Goal: Task Accomplishment & Management: Use online tool/utility

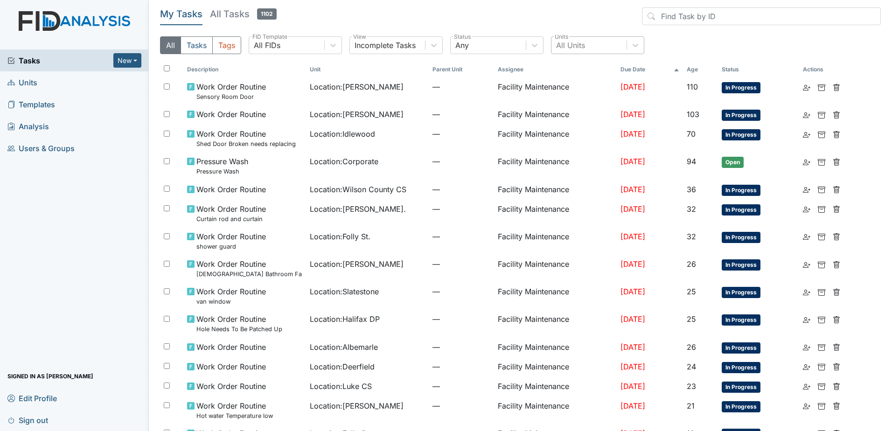
click at [595, 38] on div "All Units" at bounding box center [588, 45] width 75 height 17
type input "king"
click at [595, 67] on div "King St." at bounding box center [597, 69] width 93 height 19
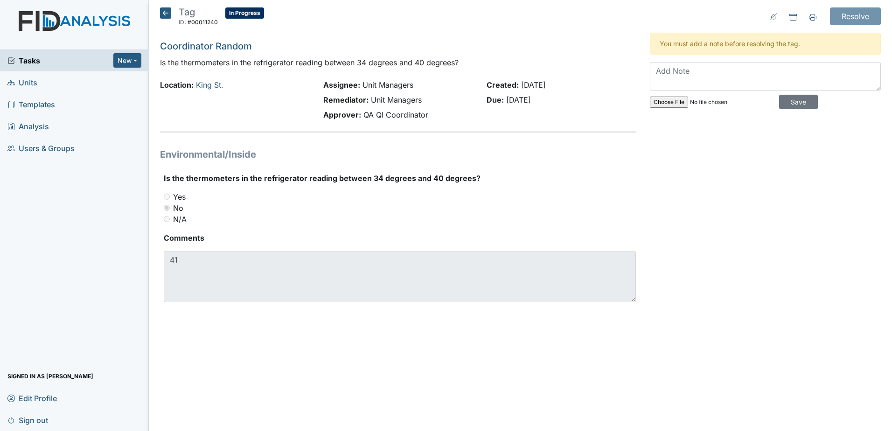
click at [166, 13] on icon at bounding box center [165, 12] width 11 height 11
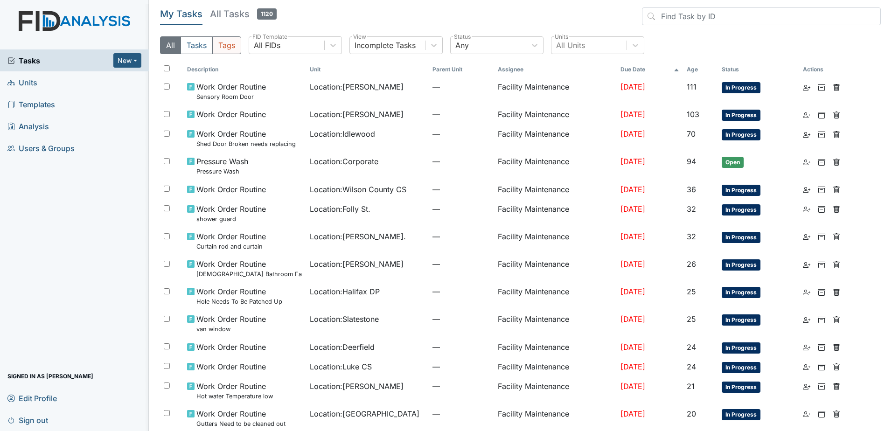
click at [231, 48] on button "Tags" at bounding box center [226, 45] width 29 height 18
click at [246, 17] on h5 "All Tasks 1120" at bounding box center [243, 13] width 67 height 13
click at [249, 19] on h5 "All Tasks 1120" at bounding box center [243, 13] width 67 height 13
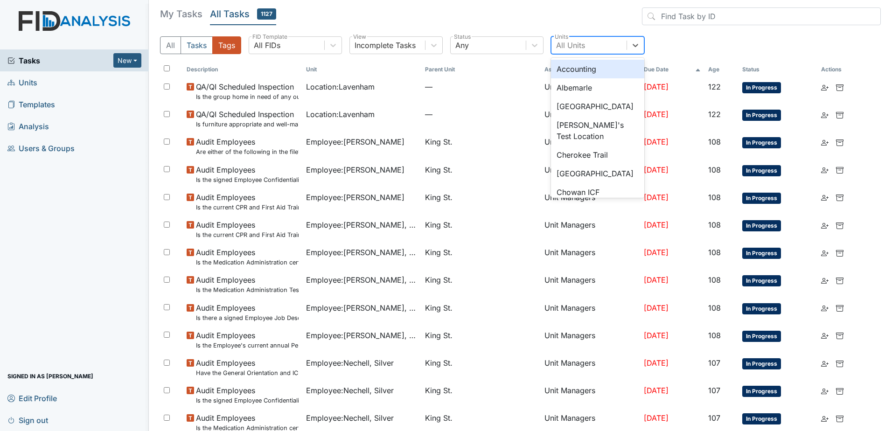
click at [585, 44] on div "All Units" at bounding box center [588, 45] width 75 height 17
type input "king"
click at [589, 70] on div "King St." at bounding box center [597, 69] width 93 height 19
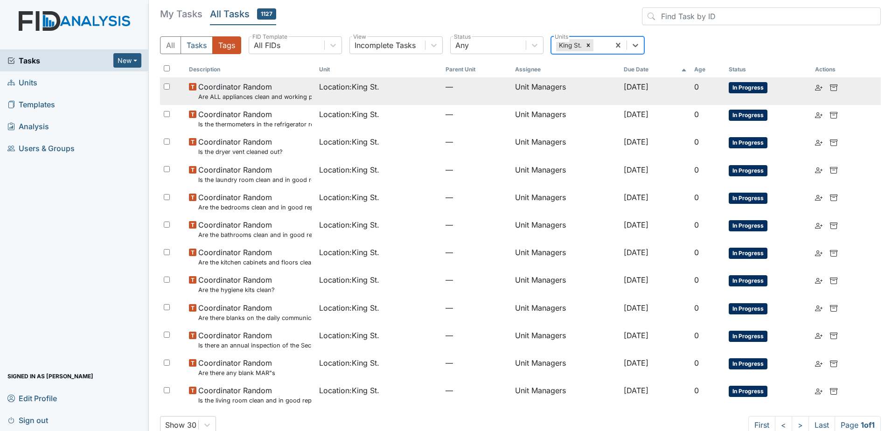
click at [525, 90] on td "Unit Managers" at bounding box center [565, 91] width 109 height 28
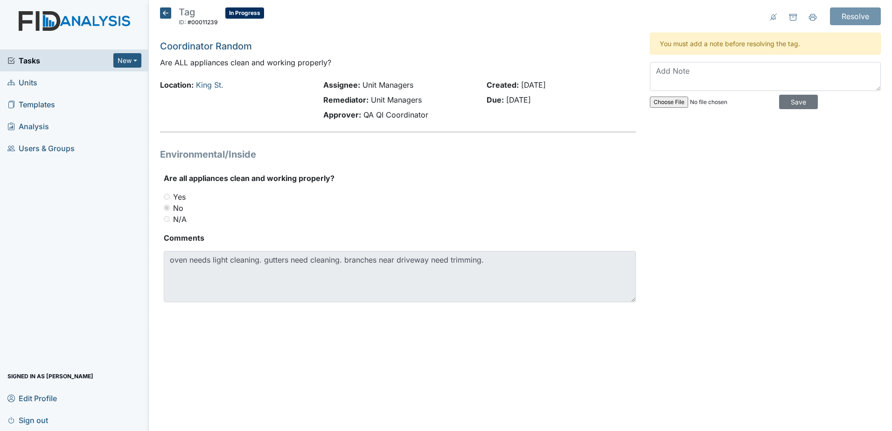
click at [171, 14] on h5 "Tag ID: #00011239 In Progress Autosaving..." at bounding box center [212, 17] width 104 height 21
click at [166, 14] on icon at bounding box center [165, 12] width 11 height 11
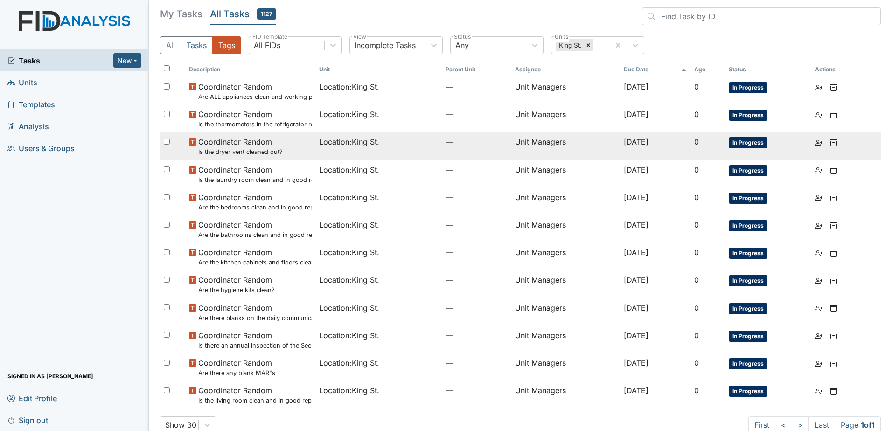
click at [299, 152] on div "Coordinator Random Is the dryer vent cleaned out?" at bounding box center [250, 146] width 123 height 20
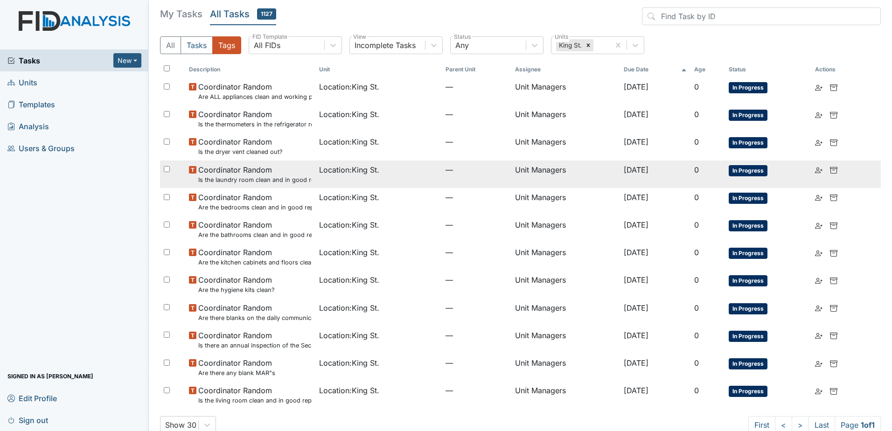
click at [301, 180] on small "Is the laundry room clean and in good repair?" at bounding box center [255, 179] width 114 height 9
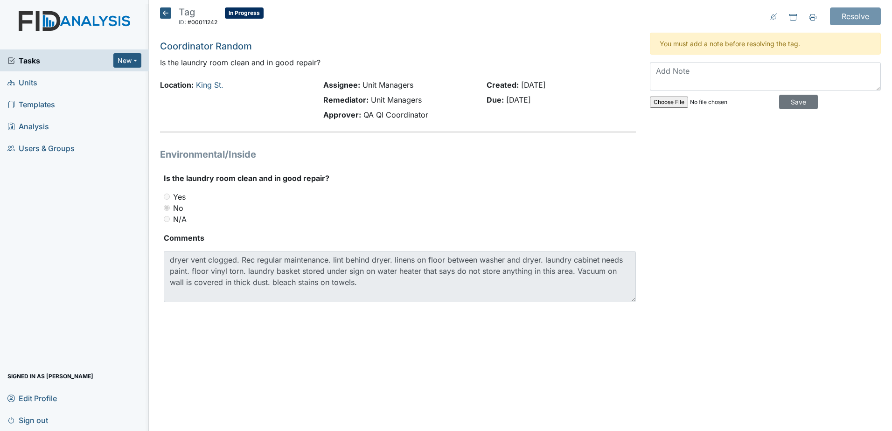
click at [167, 14] on icon at bounding box center [165, 12] width 11 height 11
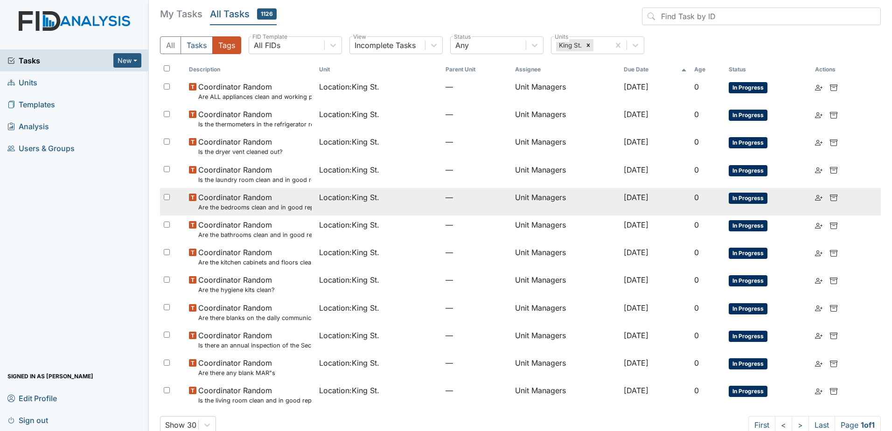
click at [329, 208] on td "Location : King St." at bounding box center [378, 202] width 126 height 28
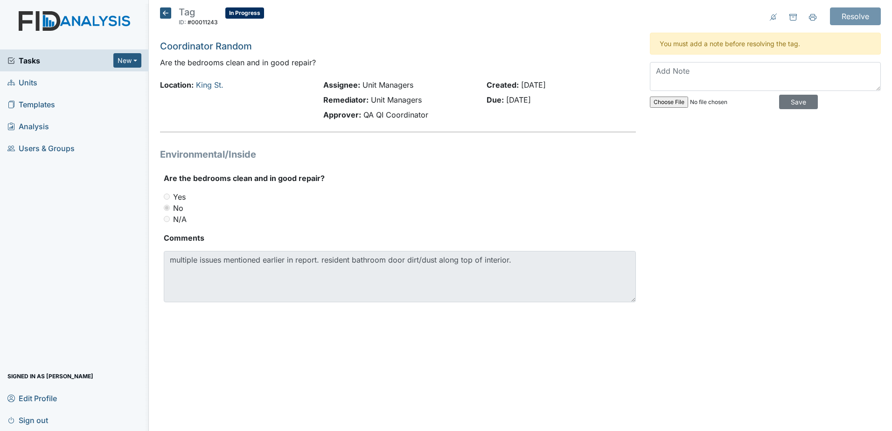
click at [162, 13] on icon at bounding box center [165, 12] width 11 height 11
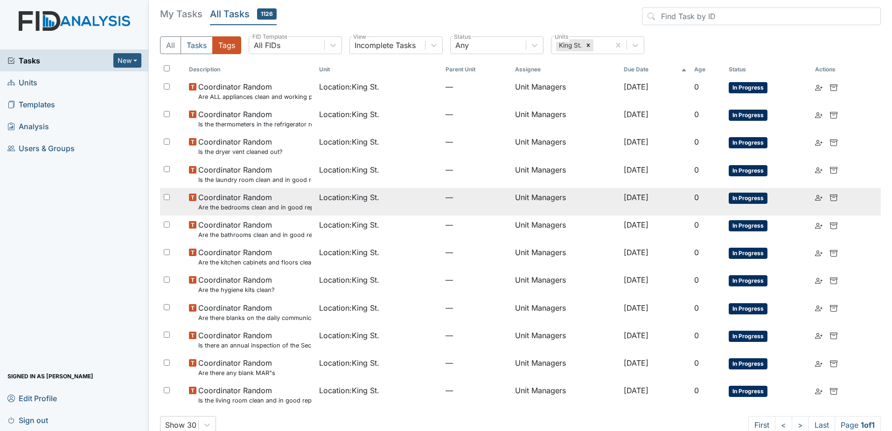
click at [299, 207] on small "Are the bedrooms clean and in good repair?" at bounding box center [255, 207] width 114 height 9
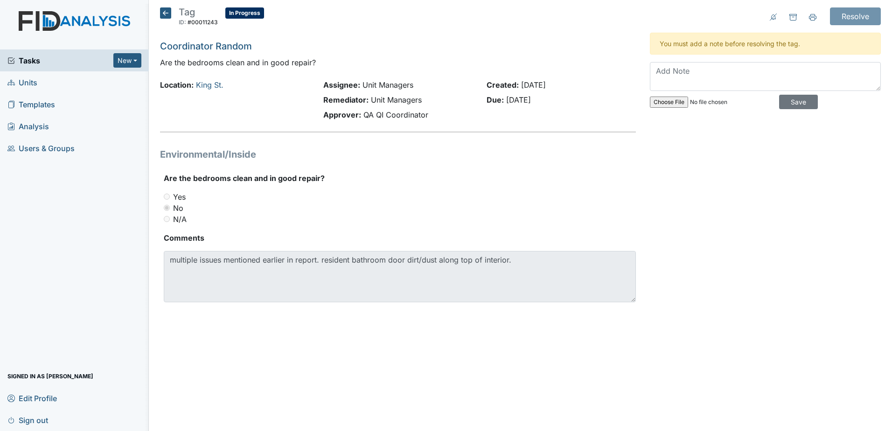
click at [170, 13] on icon at bounding box center [165, 12] width 11 height 11
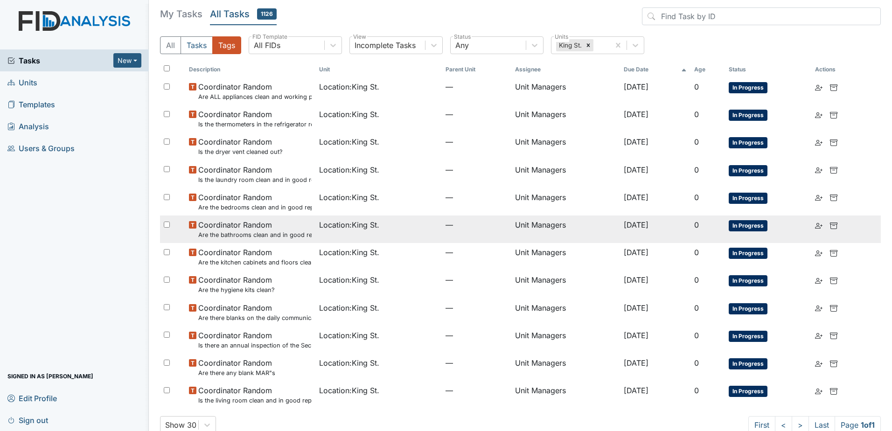
click at [323, 235] on td "Location : King St." at bounding box center [378, 229] width 126 height 28
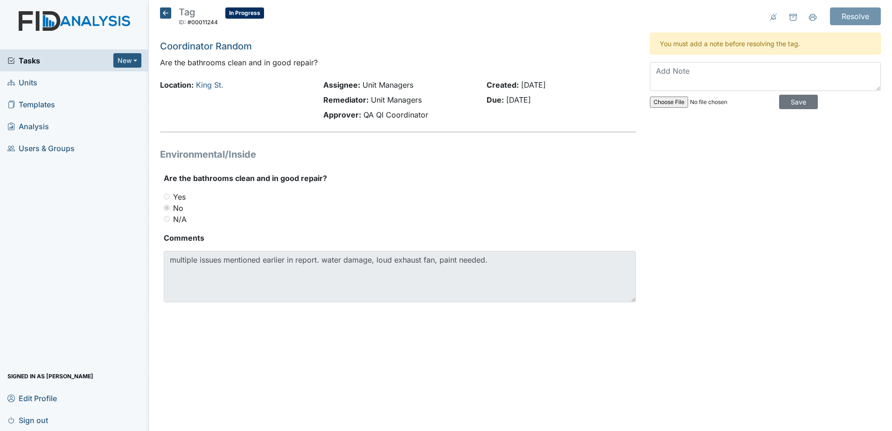
click at [171, 13] on h5 "Tag ID: #00011244 In Progress Autosaving..." at bounding box center [212, 17] width 104 height 21
click at [171, 13] on icon at bounding box center [165, 12] width 11 height 11
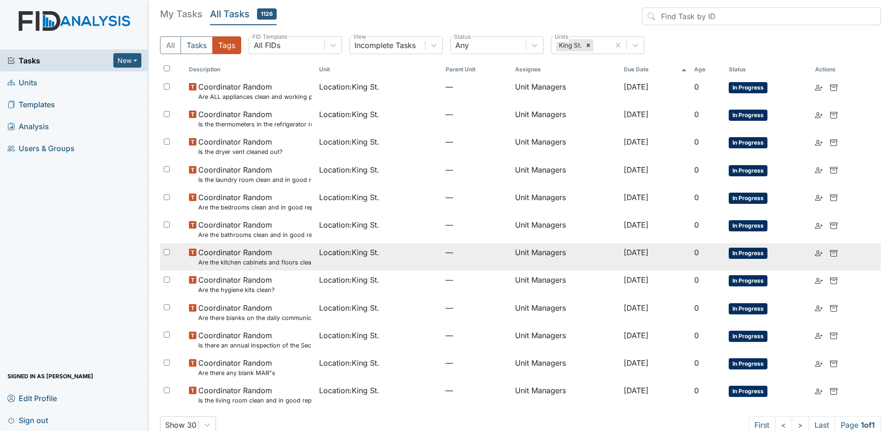
click at [326, 261] on td "Location : [GEOGRAPHIC_DATA]." at bounding box center [378, 257] width 126 height 28
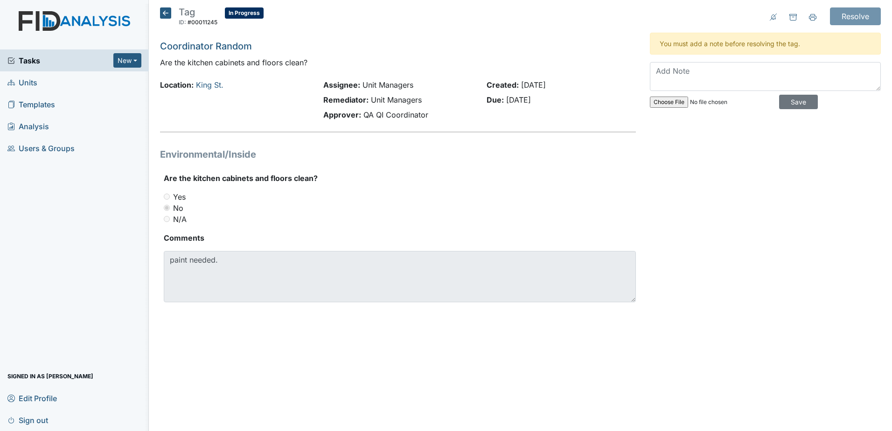
click at [162, 12] on icon at bounding box center [165, 12] width 11 height 11
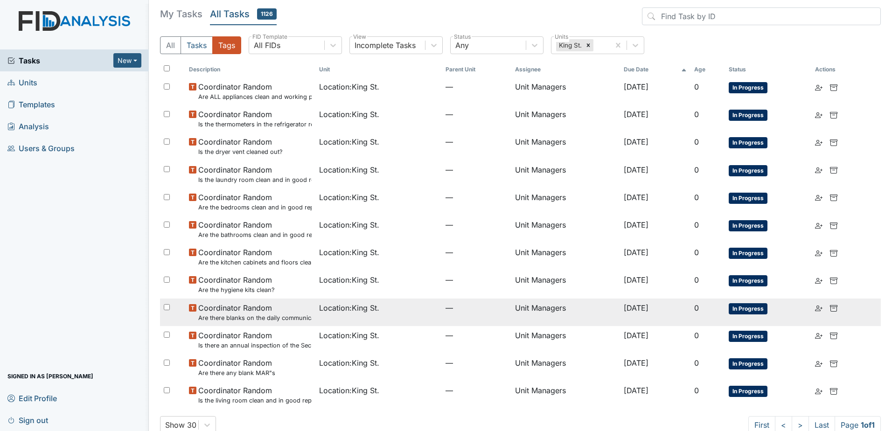
click at [322, 317] on td "Location : King St." at bounding box center [378, 312] width 126 height 28
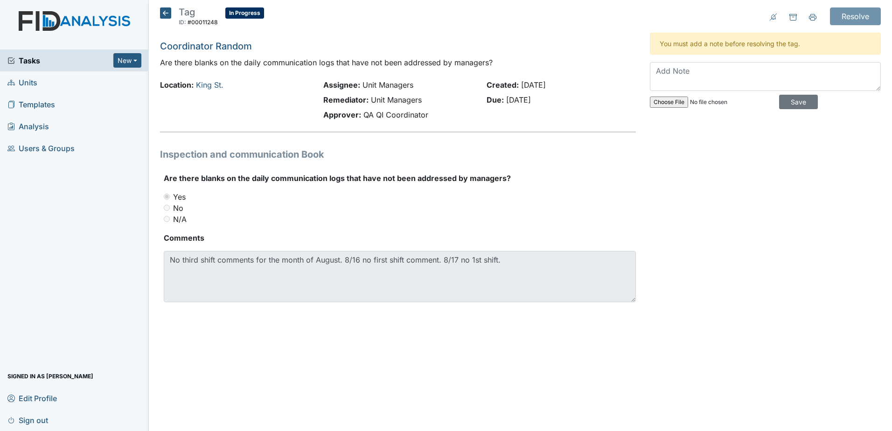
click at [168, 11] on icon at bounding box center [165, 12] width 11 height 11
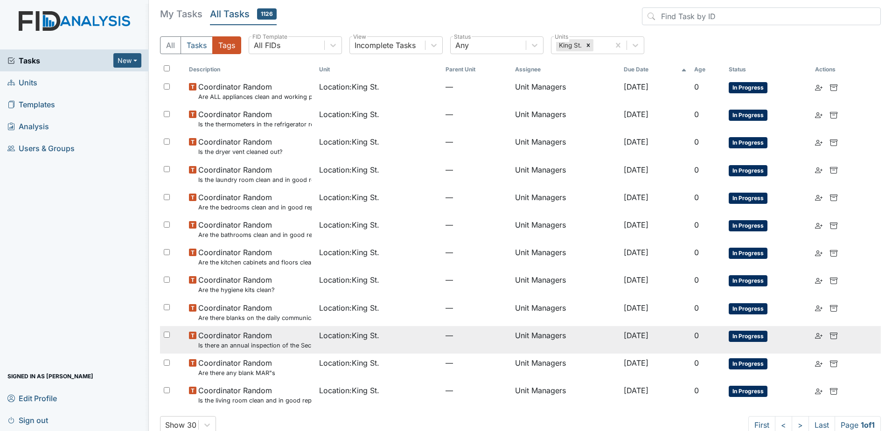
click at [336, 344] on td "Location : [GEOGRAPHIC_DATA]." at bounding box center [378, 340] width 126 height 28
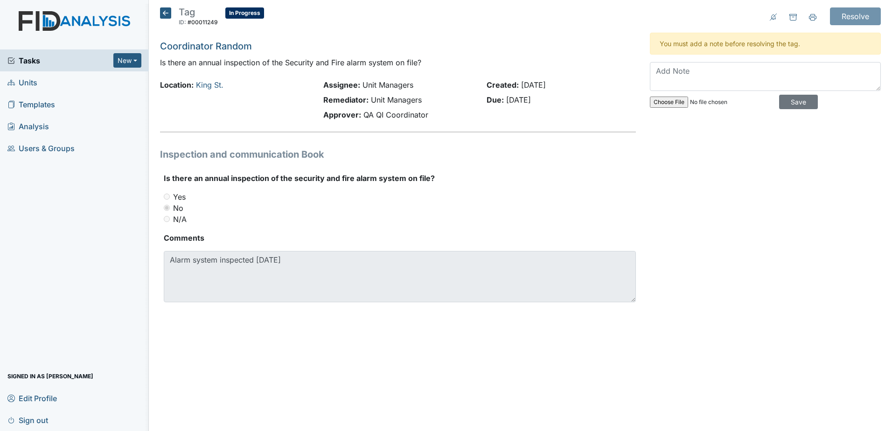
click at [163, 14] on icon at bounding box center [165, 12] width 11 height 11
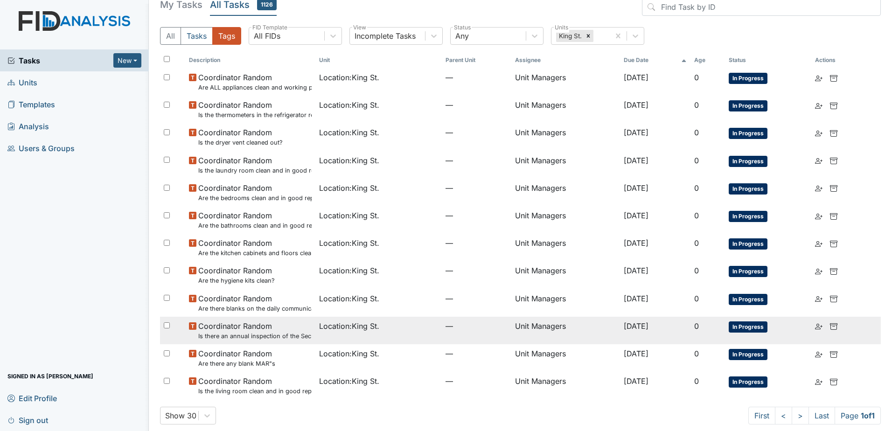
scroll to position [18, 0]
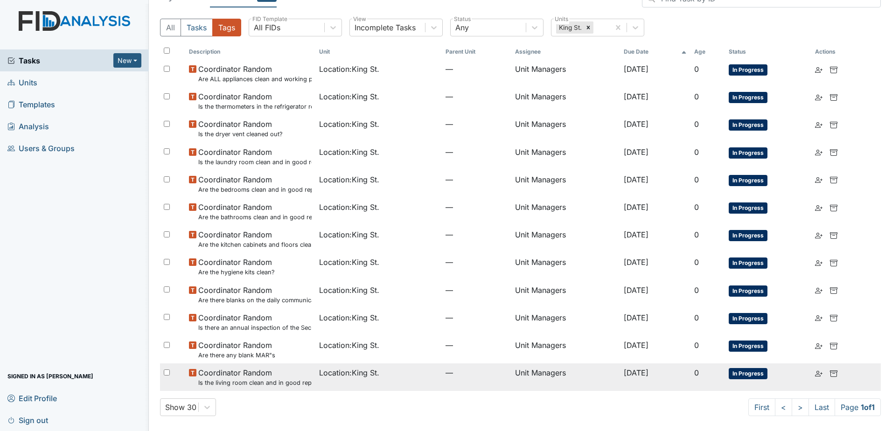
click at [319, 375] on span "Location : King St." at bounding box center [349, 372] width 60 height 11
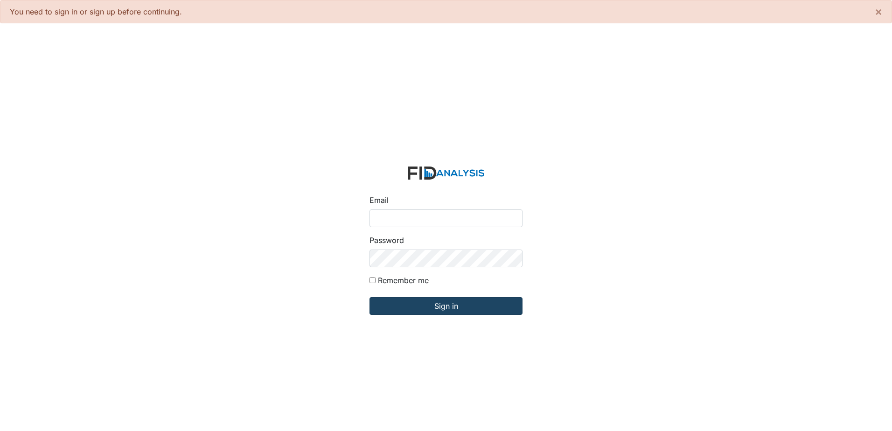
type input "[EMAIL_ADDRESS][DOMAIN_NAME]"
click at [479, 311] on input "Sign in" at bounding box center [445, 306] width 153 height 18
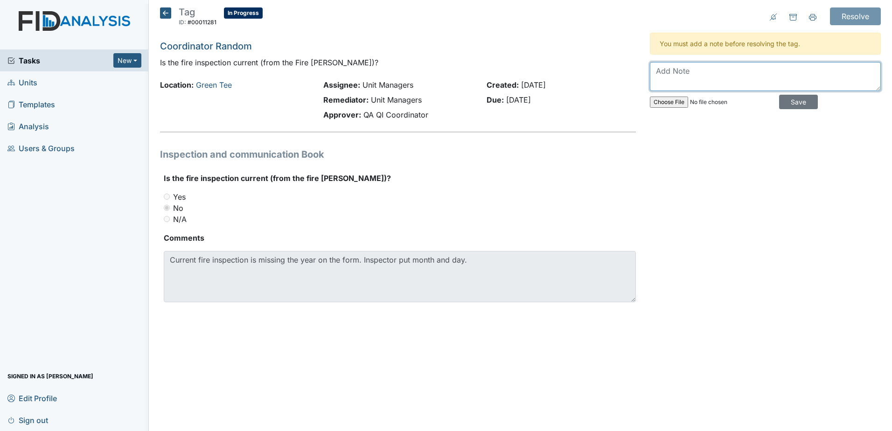
click at [727, 77] on textarea at bounding box center [765, 76] width 231 height 29
click at [675, 72] on textarea at bounding box center [765, 76] width 231 height 29
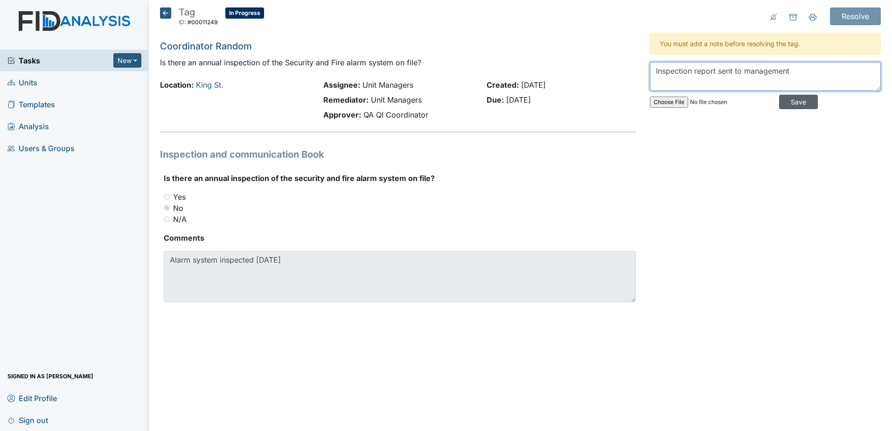
type textarea "Inspection report sent to management"
click at [796, 101] on input "Save" at bounding box center [798, 102] width 39 height 14
